Goal: Task Accomplishment & Management: Use online tool/utility

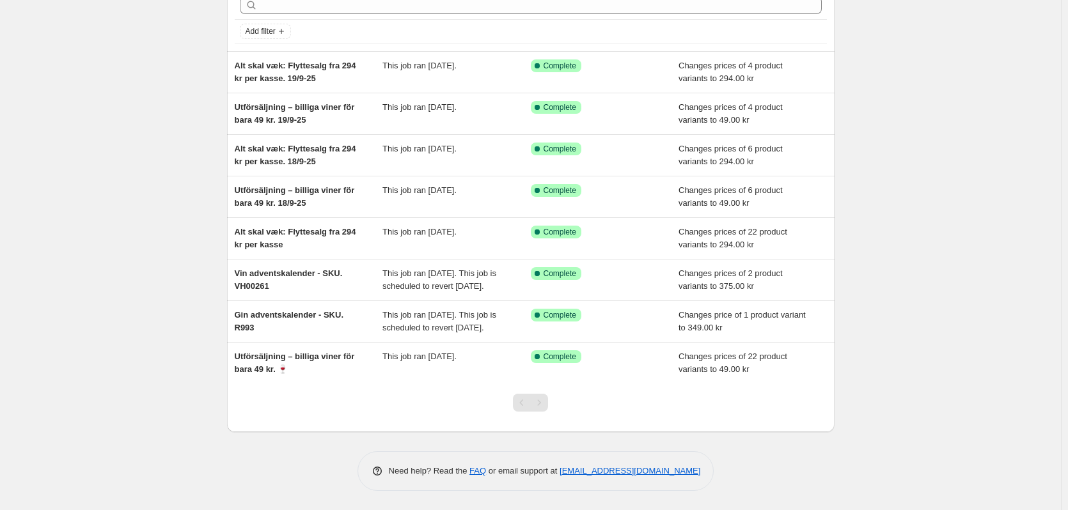
scroll to position [91, 0]
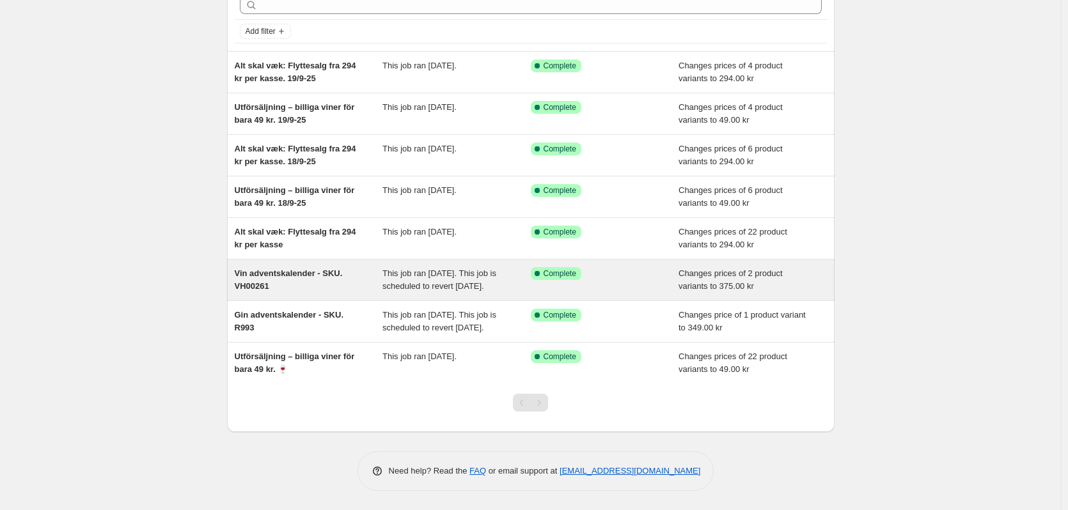
click at [283, 267] on div "Vin adventskalender - SKU. VH00261" at bounding box center [309, 280] width 148 height 26
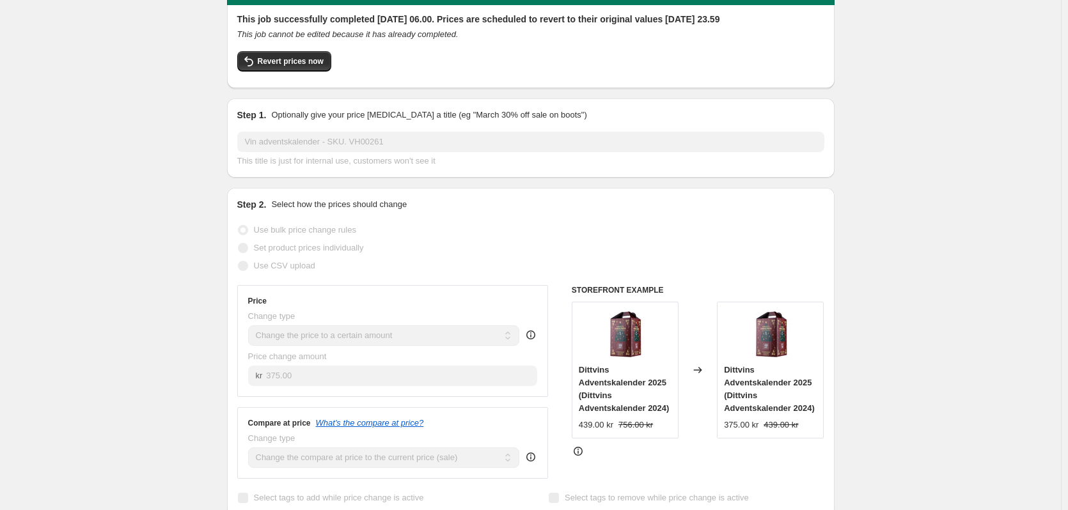
scroll to position [256, 0]
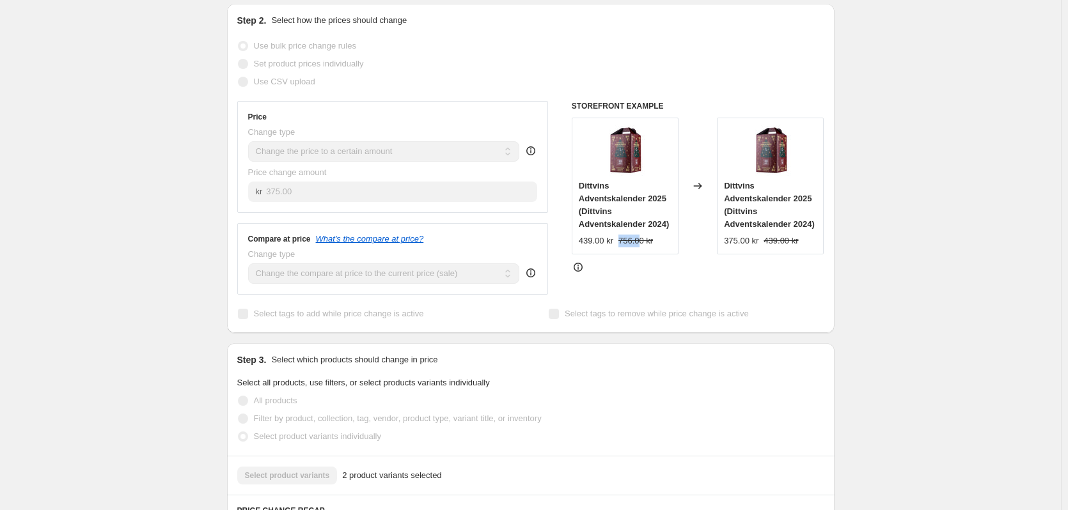
drag, startPoint x: 620, startPoint y: 254, endPoint x: 640, endPoint y: 256, distance: 19.9
click at [640, 247] on strike "756.00 kr" at bounding box center [635, 241] width 35 height 13
